Goal: Task Accomplishment & Management: Use online tool/utility

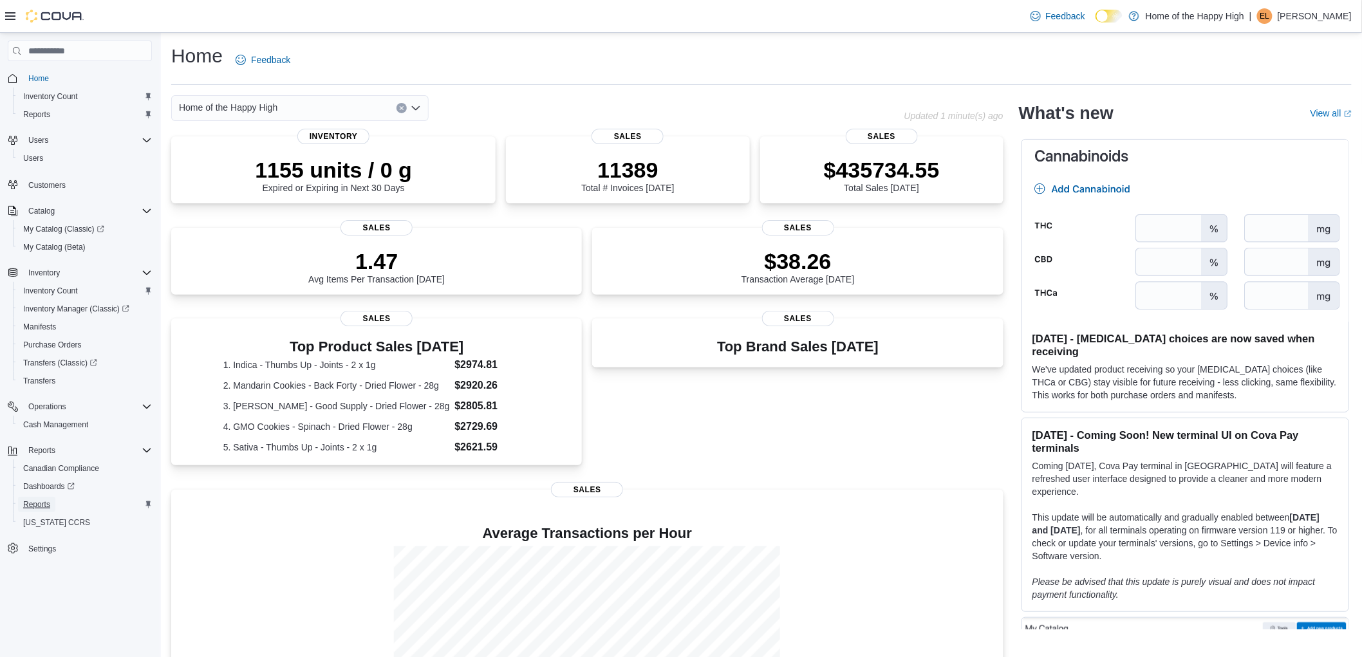
click at [45, 503] on span "Reports" at bounding box center [36, 505] width 27 height 10
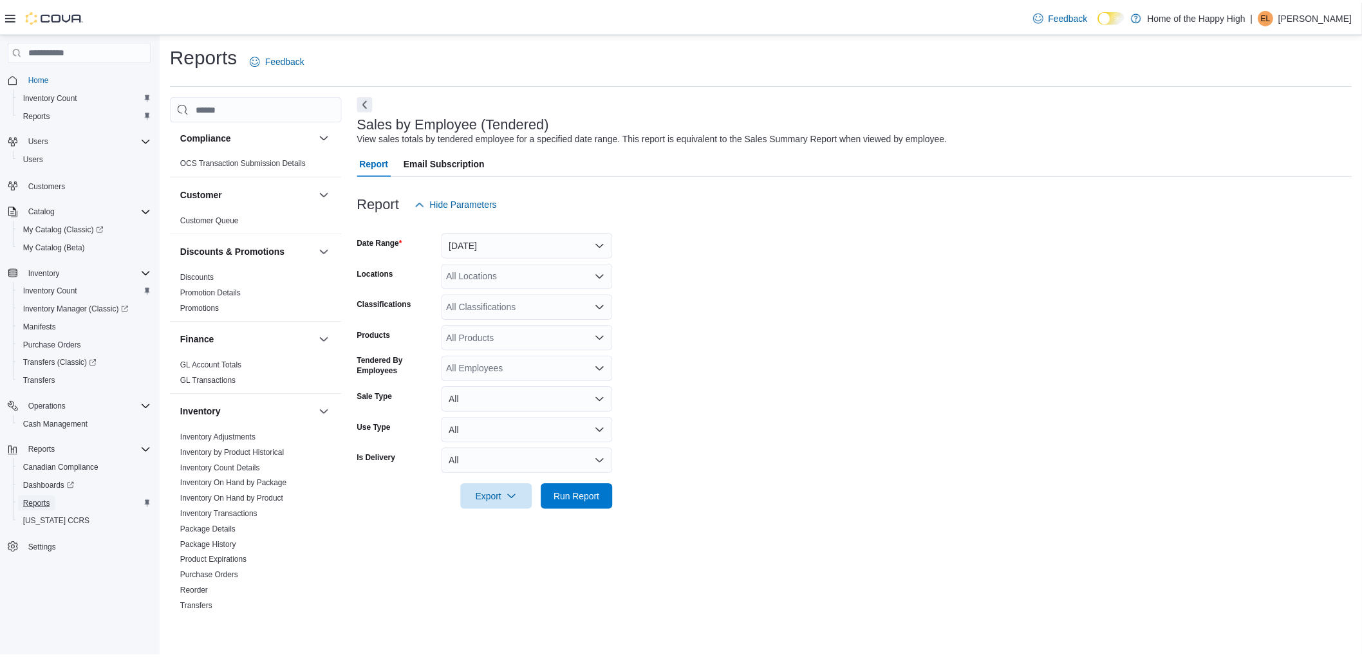
scroll to position [143, 0]
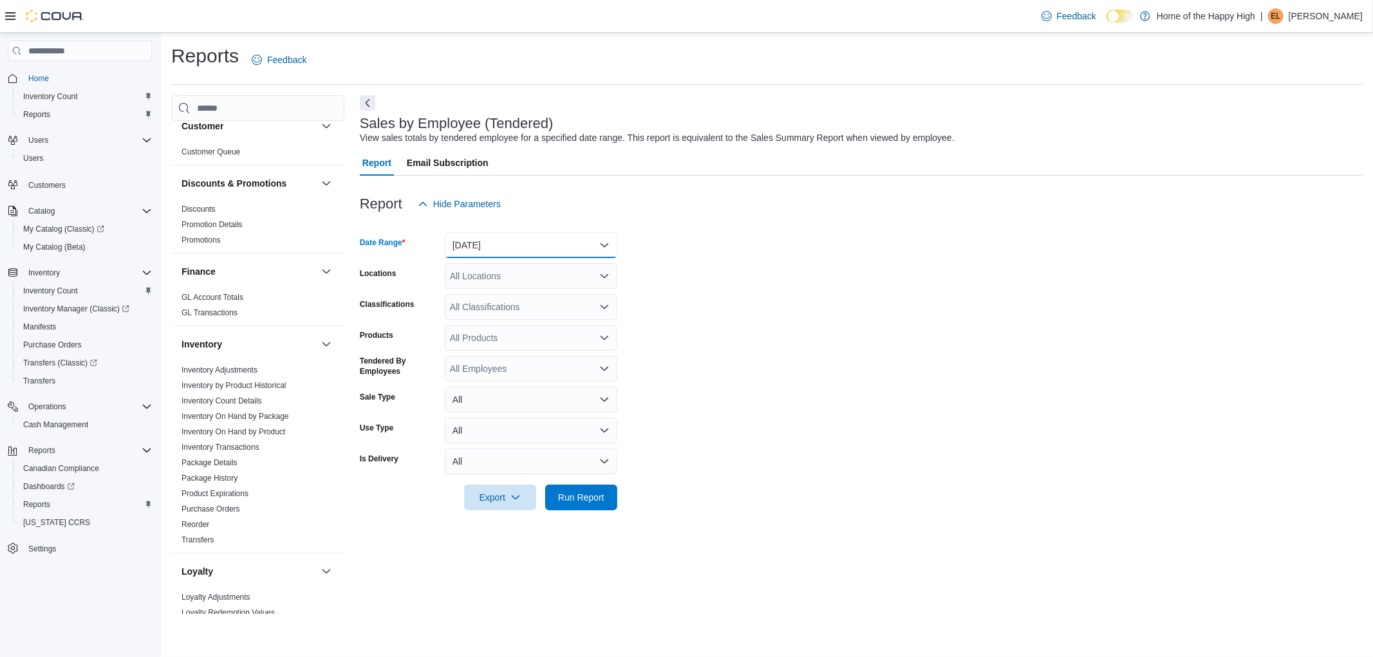
click at [471, 249] on button "[DATE]" at bounding box center [531, 245] width 173 height 26
click at [467, 299] on span "[DATE]" at bounding box center [539, 296] width 147 height 15
click at [467, 277] on div "All Locations" at bounding box center [531, 276] width 173 height 26
type input "*****"
click at [532, 304] on span "Saskatoon - Willowgrove - Fire & Flower" at bounding box center [578, 298] width 161 height 13
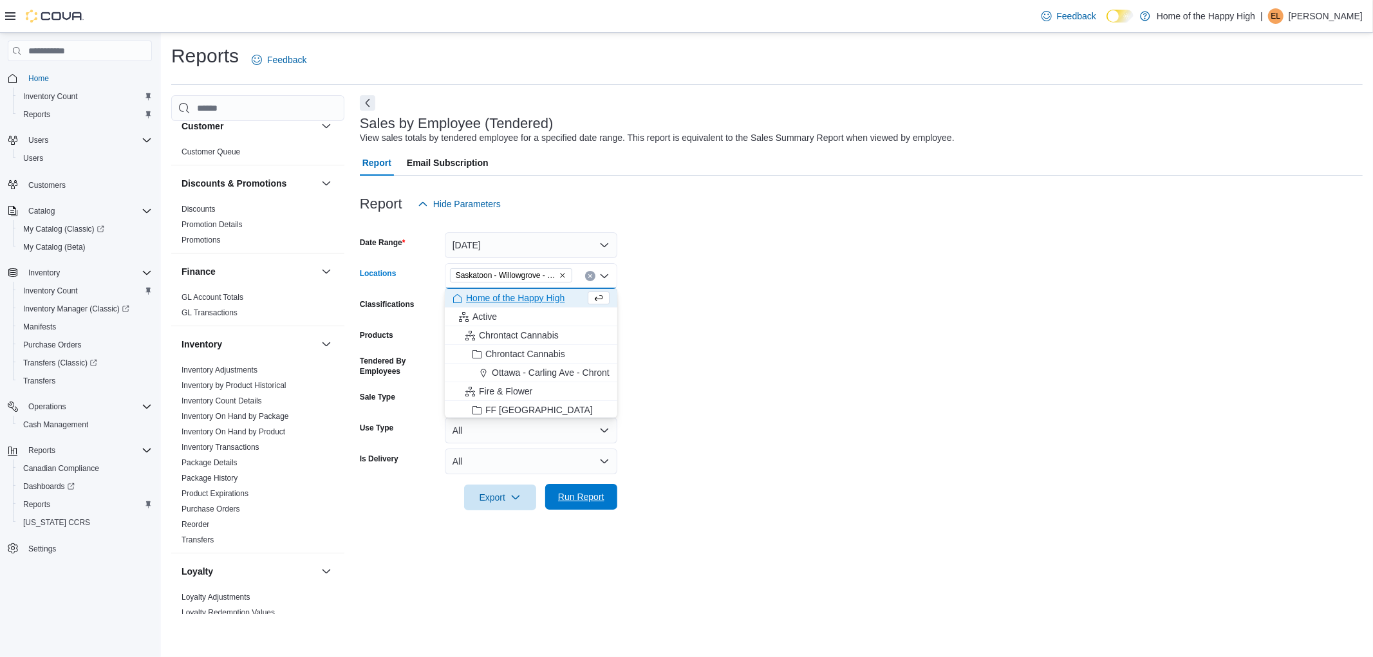
click at [576, 493] on span "Run Report" at bounding box center [581, 497] width 46 height 13
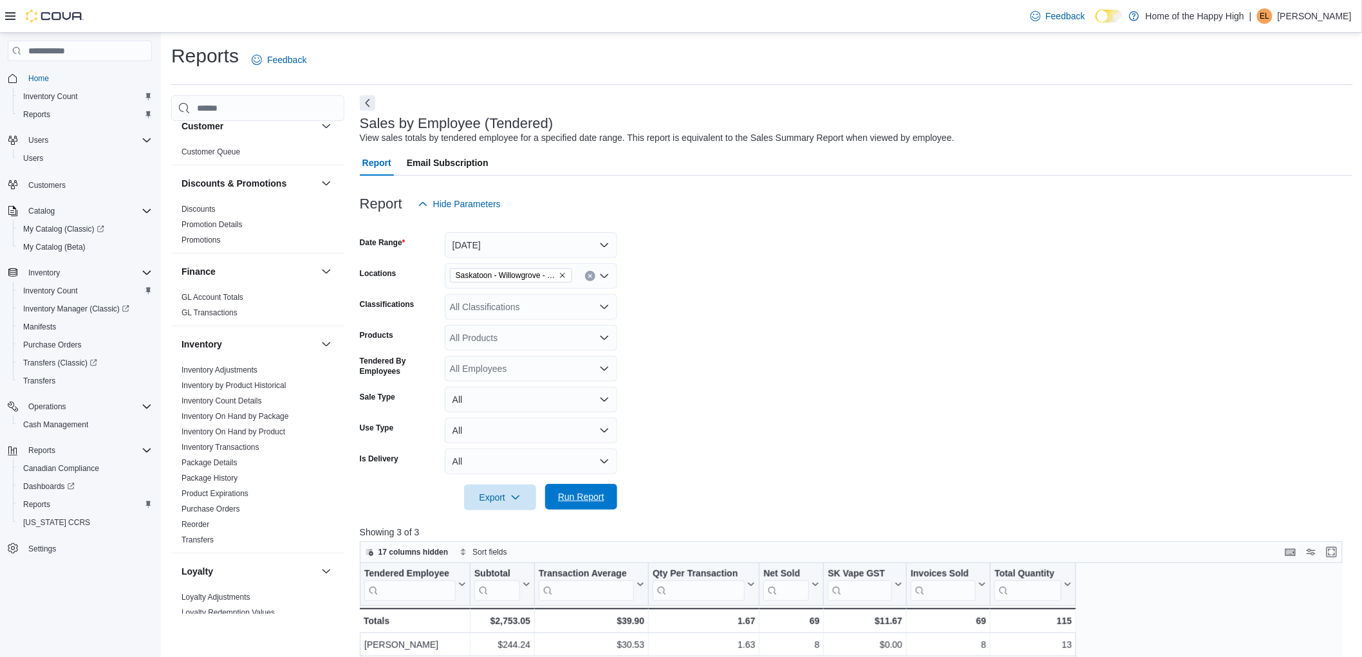
click at [582, 502] on span "Run Report" at bounding box center [581, 497] width 46 height 13
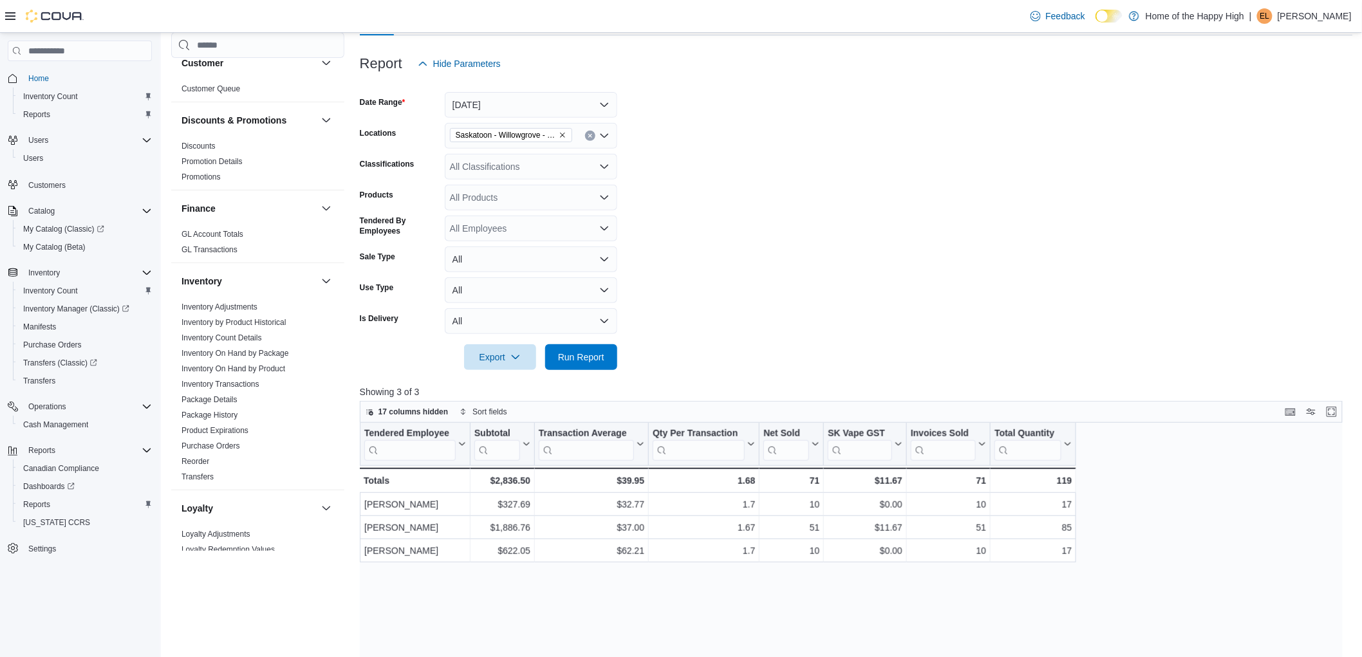
scroll to position [143, 0]
